Goal: Register for event/course

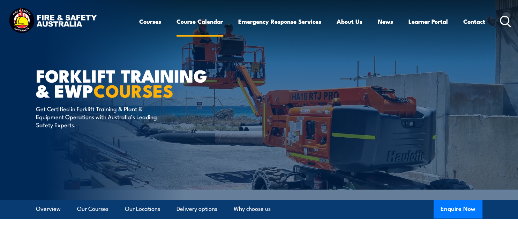
click at [199, 23] on link "Course Calendar" at bounding box center [200, 21] width 46 height 18
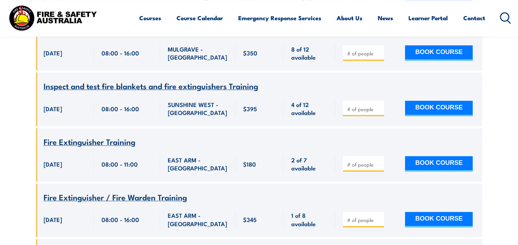
scroll to position [369, 0]
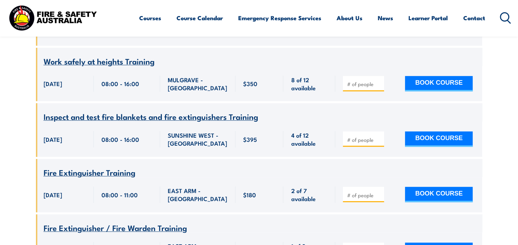
click at [505, 13] on circle at bounding box center [505, 17] width 8 height 8
click at [503, 15] on icon at bounding box center [505, 18] width 11 height 12
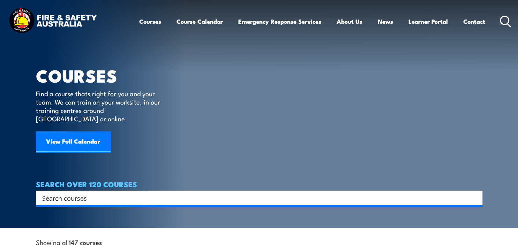
click at [160, 193] on input "Search input" at bounding box center [254, 198] width 425 height 10
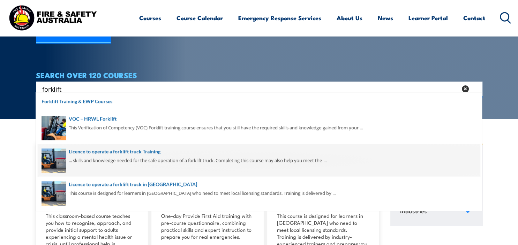
scroll to position [147, 0]
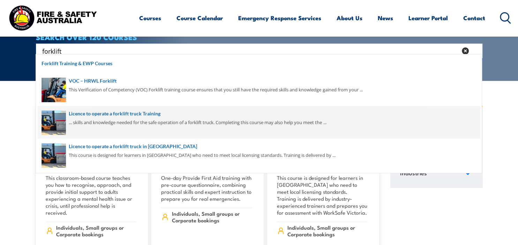
type input "forklift"
click at [145, 115] on span at bounding box center [259, 122] width 443 height 33
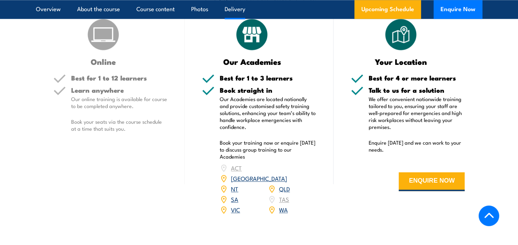
scroll to position [921, 0]
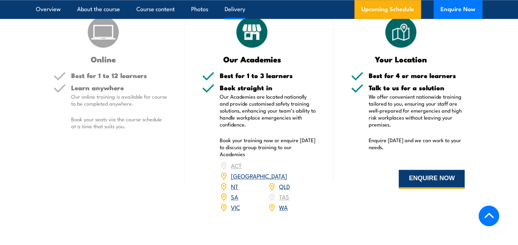
click at [430, 179] on button "ENQUIRE NOW" at bounding box center [432, 179] width 66 height 19
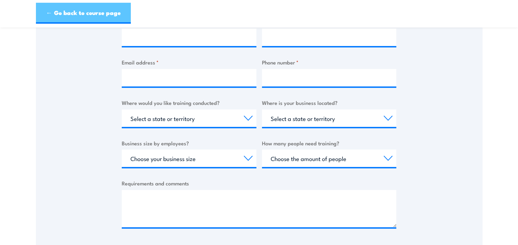
scroll to position [184, 0]
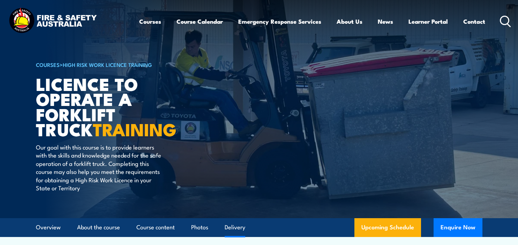
scroll to position [921, 0]
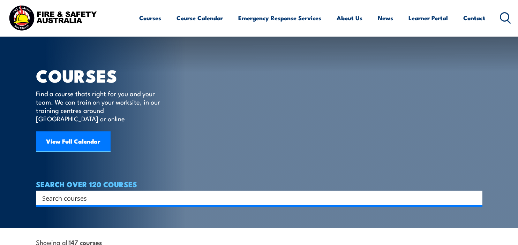
scroll to position [147, 0]
